Goal: Task Accomplishment & Management: Use online tool/utility

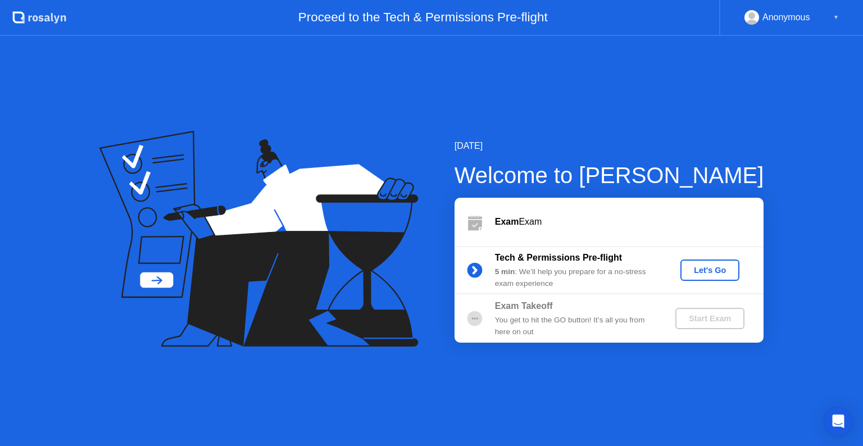
click at [696, 272] on div "Let's Go" at bounding box center [710, 270] width 50 height 9
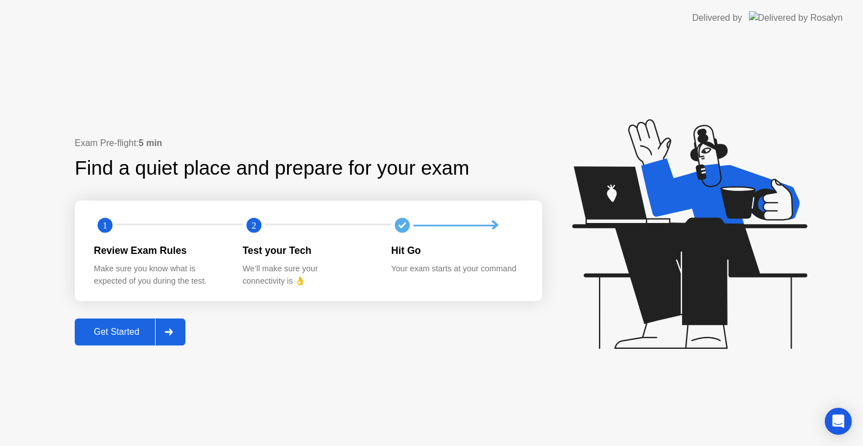
click at [115, 331] on div "Get Started" at bounding box center [116, 332] width 77 height 10
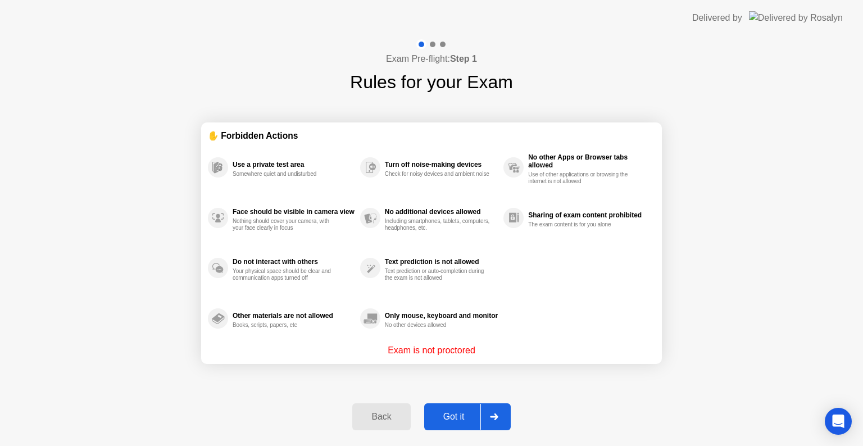
click at [439, 416] on div "Got it" at bounding box center [454, 417] width 53 height 10
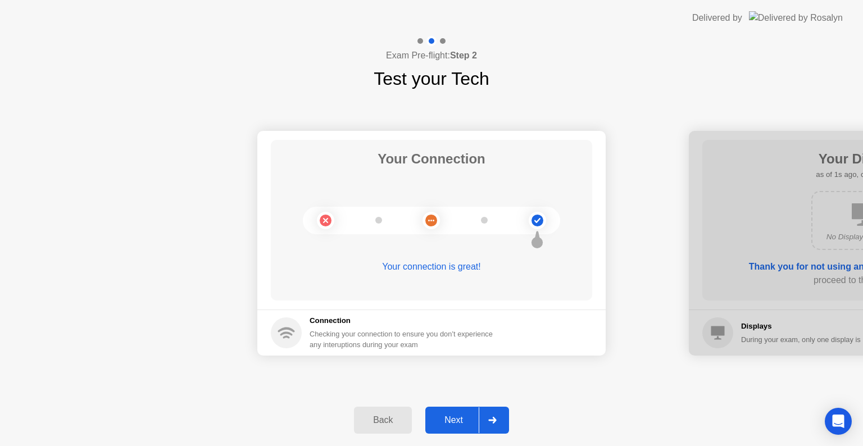
click at [490, 416] on div at bounding box center [492, 420] width 27 height 26
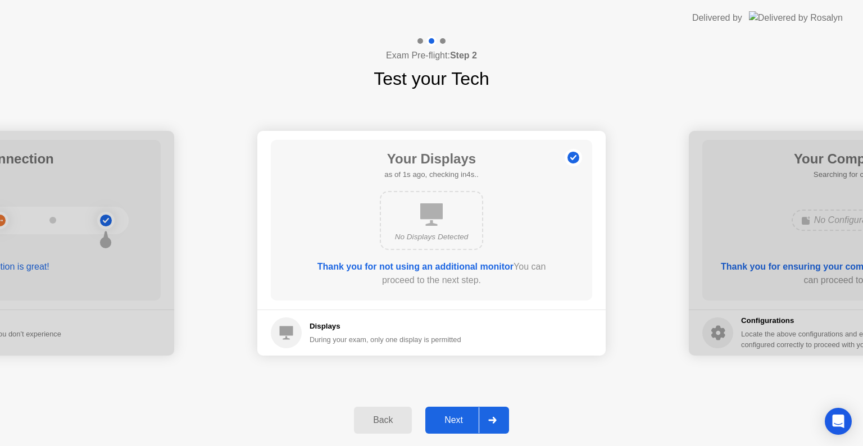
click at [489, 417] on icon at bounding box center [492, 420] width 8 height 7
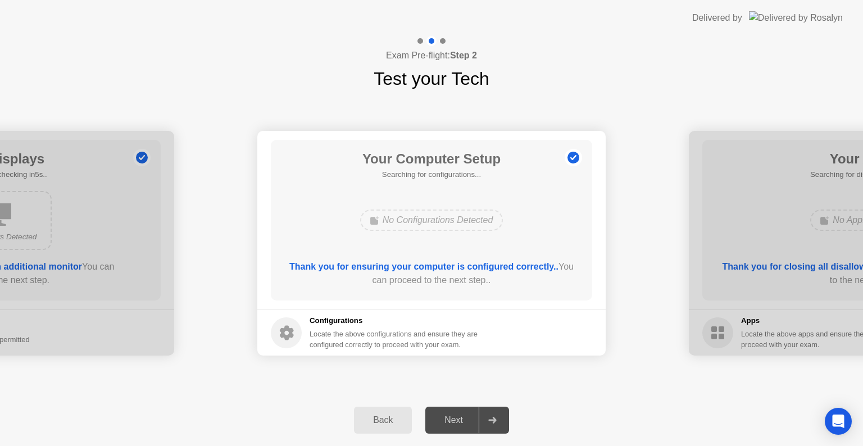
click at [489, 417] on icon at bounding box center [492, 420] width 8 height 7
click at [492, 422] on icon at bounding box center [492, 420] width 8 height 7
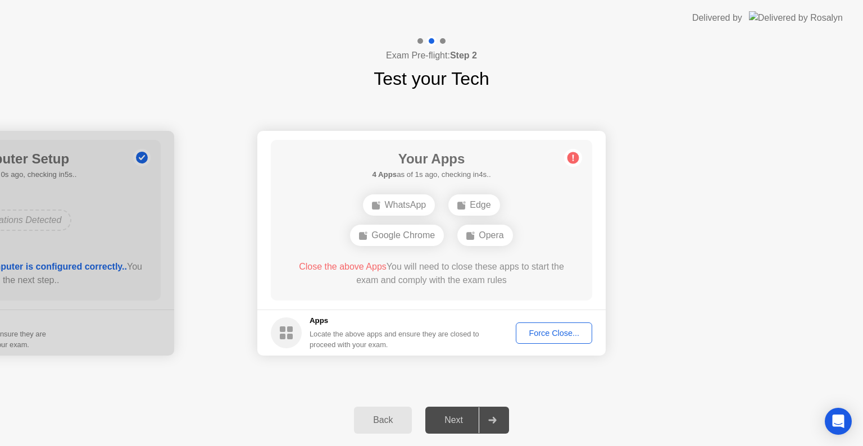
click at [549, 335] on div "Force Close..." at bounding box center [554, 333] width 69 height 9
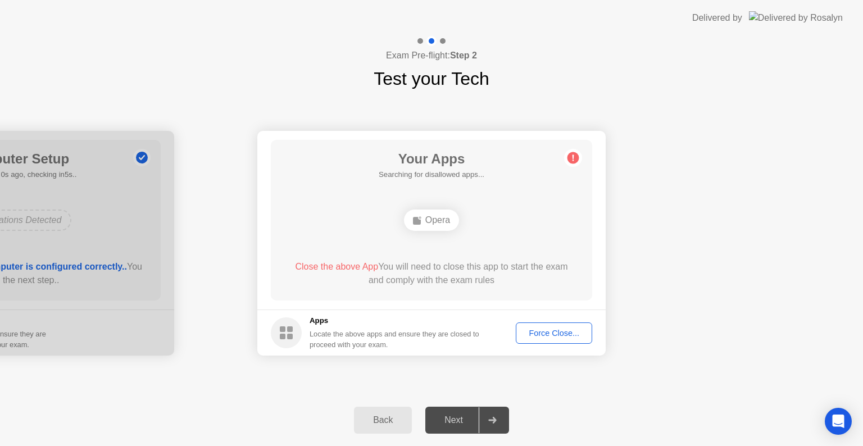
click at [538, 339] on button "Force Close..." at bounding box center [554, 333] width 76 height 21
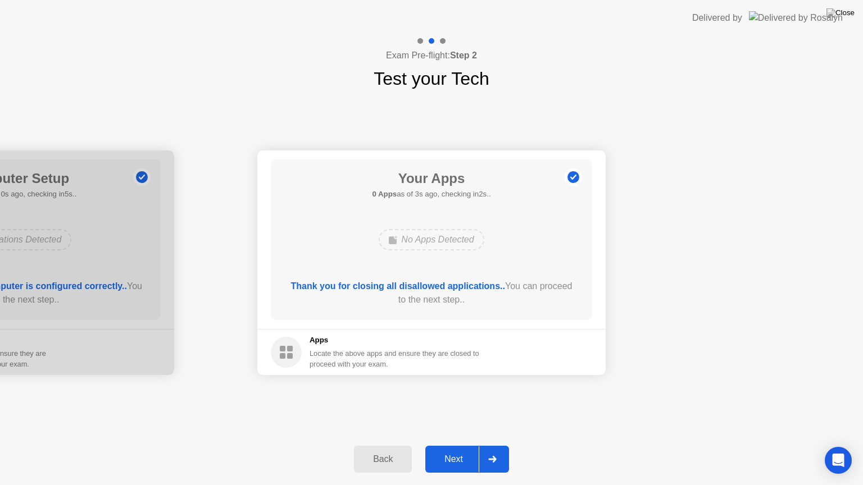
click at [497, 446] on icon at bounding box center [492, 459] width 8 height 7
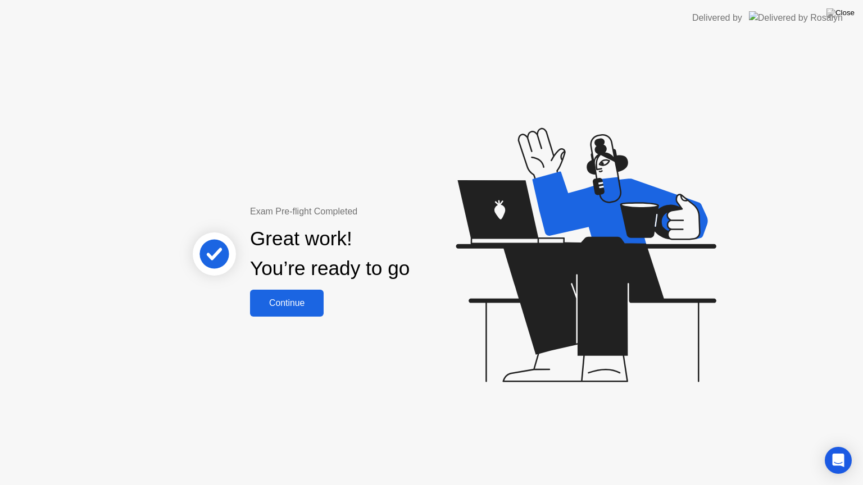
click at [305, 298] on div "Continue" at bounding box center [286, 303] width 67 height 10
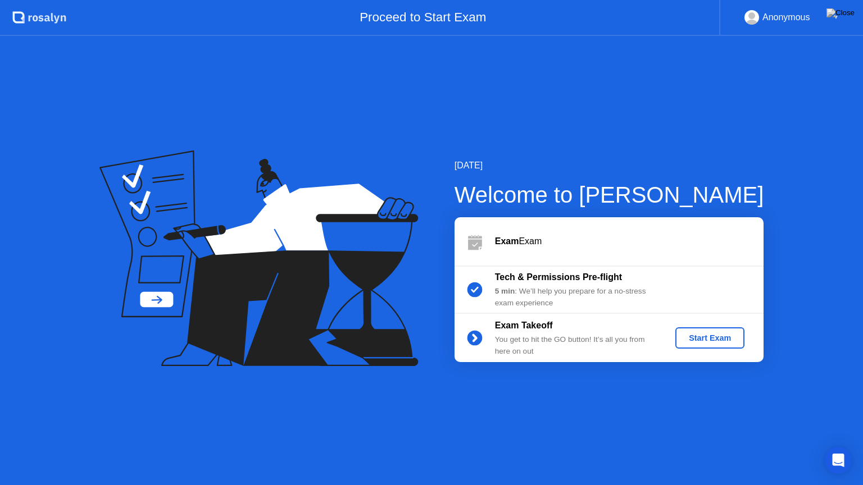
click at [703, 346] on button "Start Exam" at bounding box center [709, 338] width 69 height 21
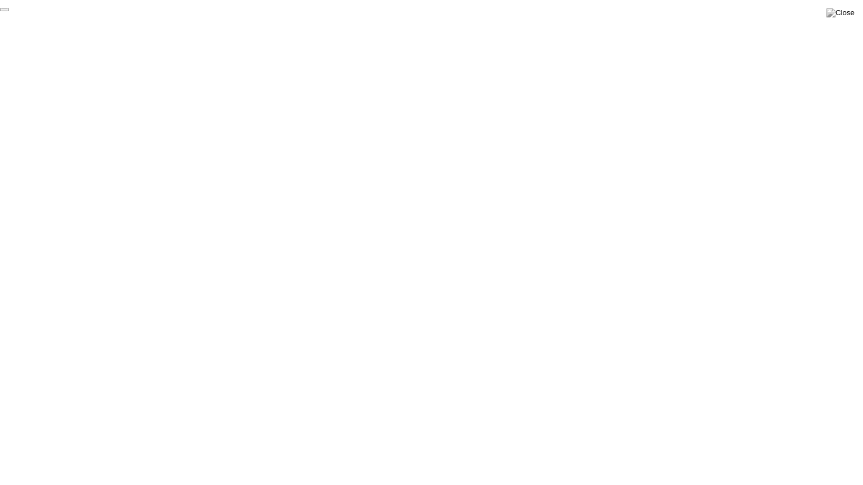
click div "End Proctoring Session"
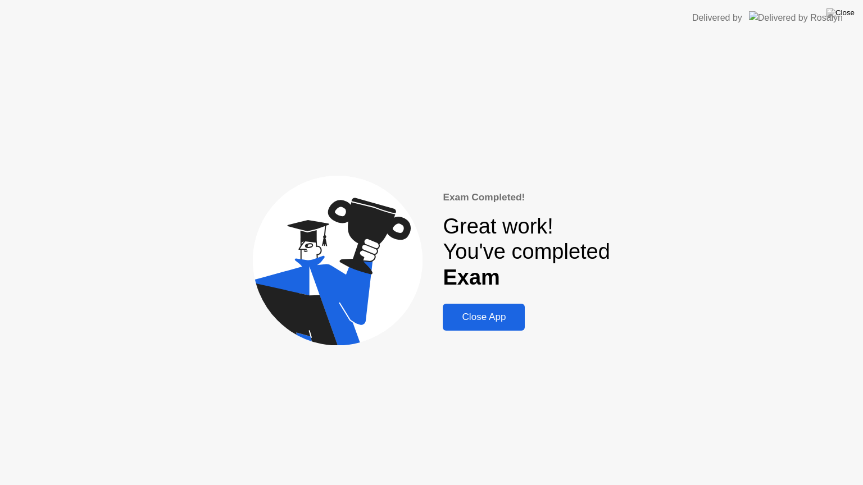
click at [477, 323] on div "Close App" at bounding box center [483, 317] width 75 height 11
